Goal: Information Seeking & Learning: Learn about a topic

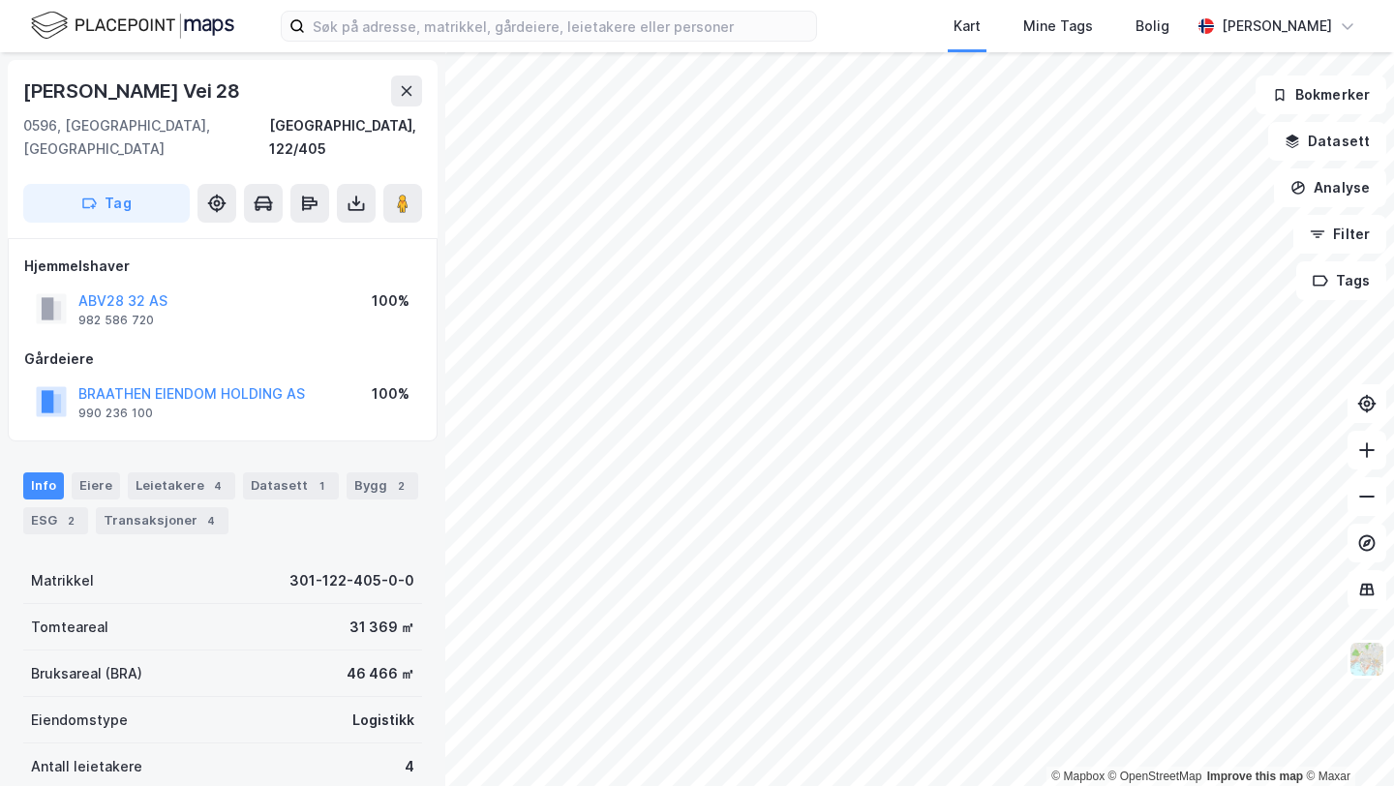
click at [68, 100] on div "[PERSON_NAME] Vei 28" at bounding box center [133, 91] width 221 height 31
